Goal: Task Accomplishment & Management: Complete application form

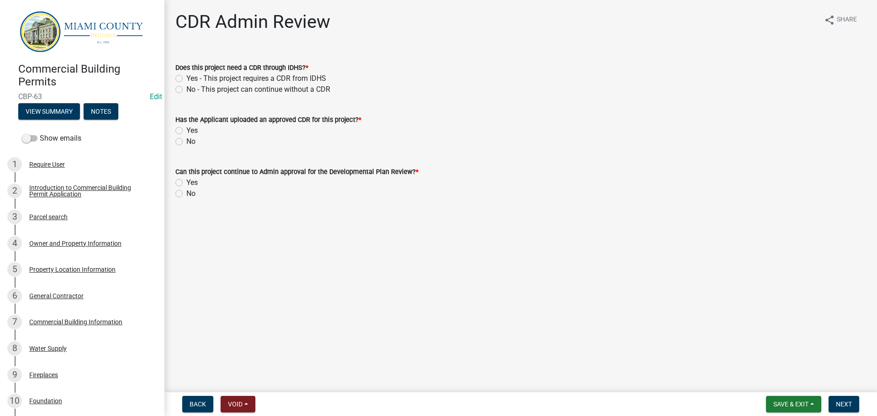
click at [186, 95] on label "No - This project can continue without a CDR" at bounding box center [258, 89] width 144 height 11
click at [186, 90] on input "No - This project can continue without a CDR" at bounding box center [189, 87] width 6 height 6
radio input "true"
click at [186, 147] on label "No" at bounding box center [190, 141] width 9 height 11
click at [186, 142] on input "No" at bounding box center [189, 139] width 6 height 6
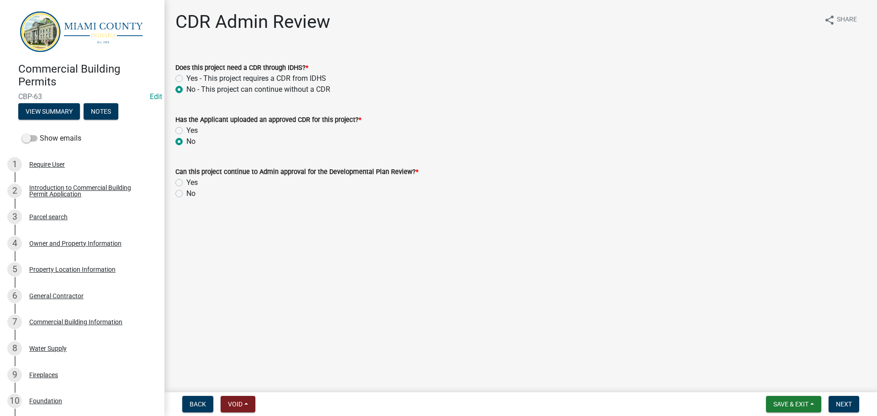
radio input "true"
click at [186, 188] on label "Yes" at bounding box center [191, 182] width 11 height 11
click at [186, 183] on input "Yes" at bounding box center [189, 180] width 6 height 6
radio input "true"
click at [837, 403] on span "Next" at bounding box center [844, 403] width 16 height 7
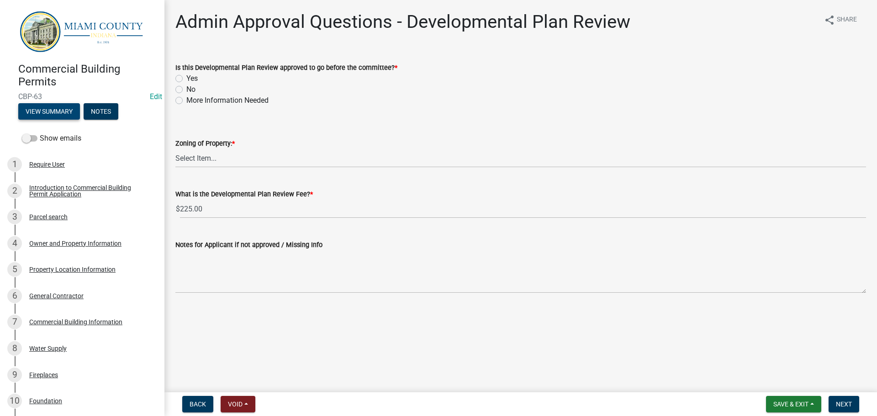
click at [65, 119] on button "View Summary" at bounding box center [49, 111] width 62 height 16
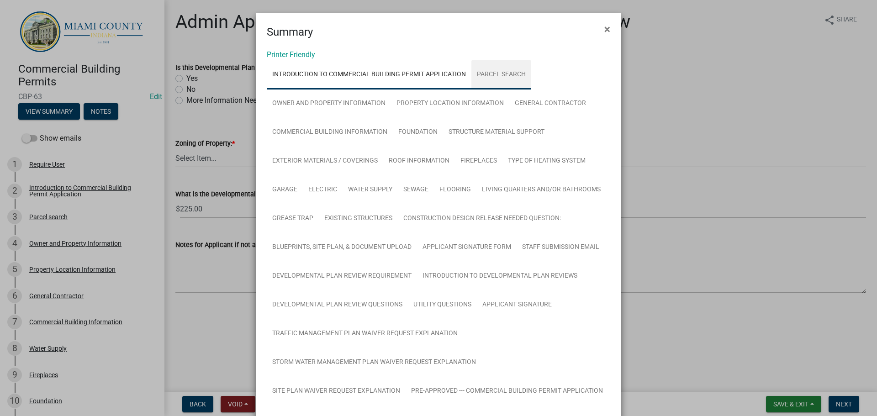
click at [517, 89] on link "Parcel search" at bounding box center [501, 74] width 60 height 29
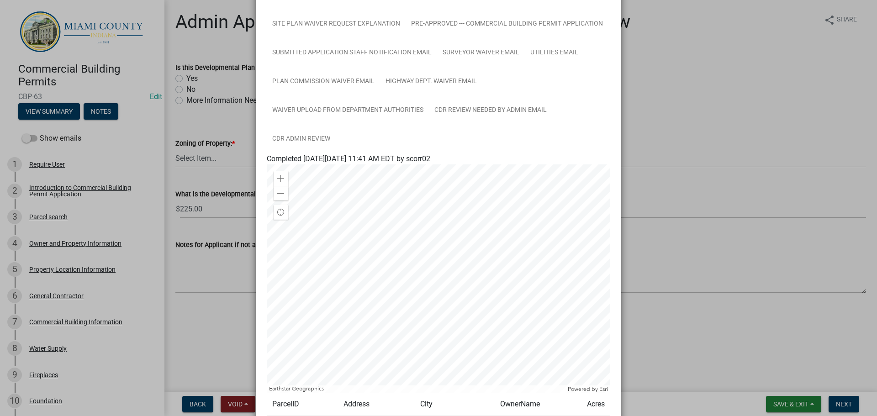
scroll to position [636, 0]
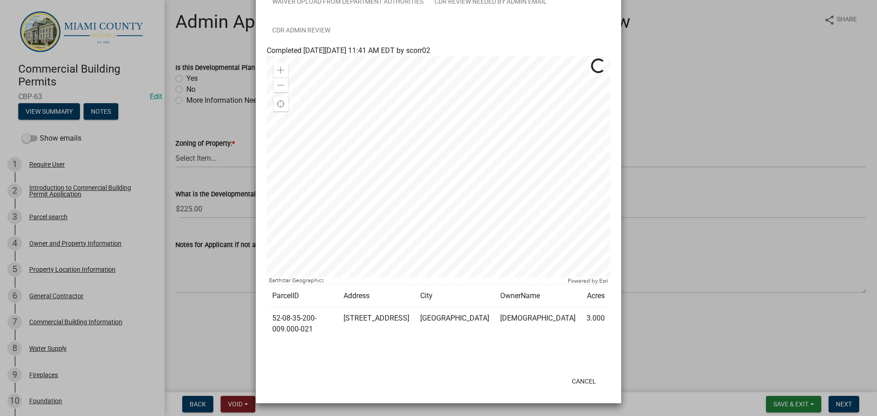
click at [303, 316] on td "52-08-35-200-009.000-021" at bounding box center [302, 323] width 71 height 33
copy td "52-08-35-200-009.000-021"
click at [686, 135] on ngb-modal-window "Summary × Printer Friendly Introduction to Commercial Building Permit Applicati…" at bounding box center [438, 208] width 877 height 416
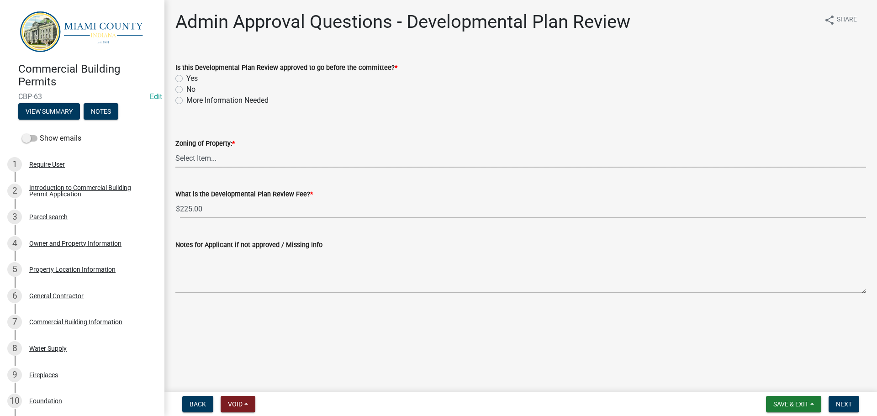
click at [215, 168] on select "Select Item... A-1 A-2 A-3 B-1 B-2 B-3 FF FP I-1 I-2 PUD R-1 R-3" at bounding box center [520, 158] width 690 height 19
click at [177, 167] on select "Select Item... A-1 A-2 A-3 B-1 B-2 B-3 FF FP I-1 I-2 PUD R-1 R-3" at bounding box center [520, 158] width 690 height 19
select select "1ffd12f1-7fc0-40ad-87b7-ac4b5f7b7539"
click at [186, 84] on label "Yes" at bounding box center [191, 78] width 11 height 11
click at [186, 79] on input "Yes" at bounding box center [189, 76] width 6 height 6
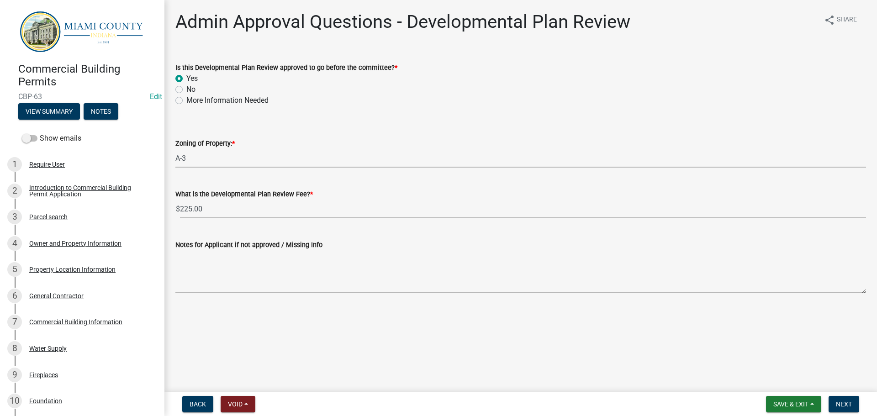
radio input "true"
click at [831, 400] on button "Next" at bounding box center [843, 404] width 31 height 16
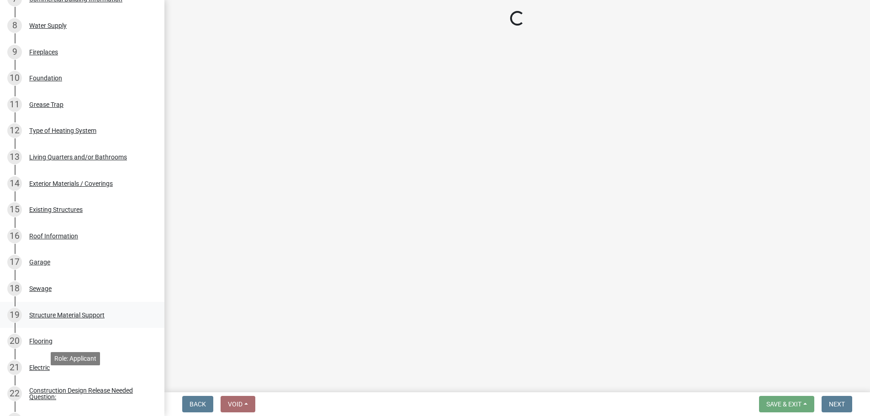
scroll to position [0, 0]
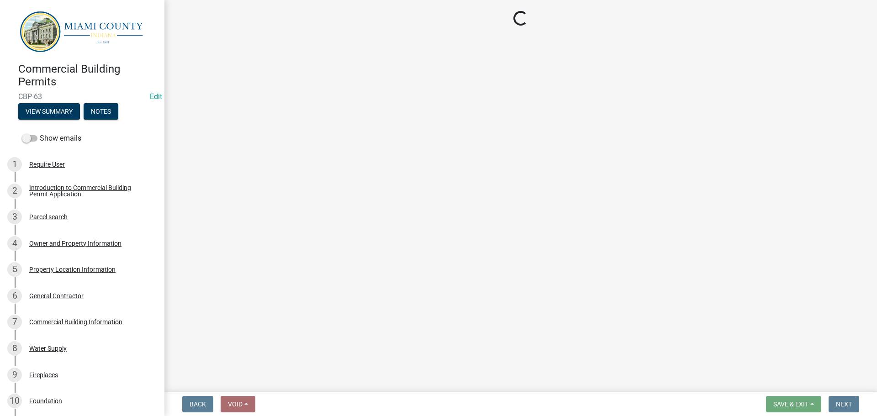
select select "3: 3"
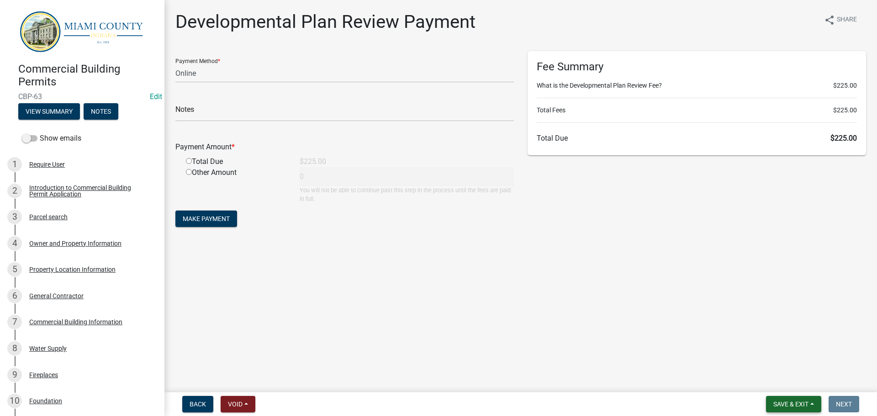
click at [803, 405] on button "Save & Exit" at bounding box center [793, 404] width 55 height 16
click at [763, 376] on button "Save & Exit" at bounding box center [784, 378] width 73 height 22
